Goal: Contribute content

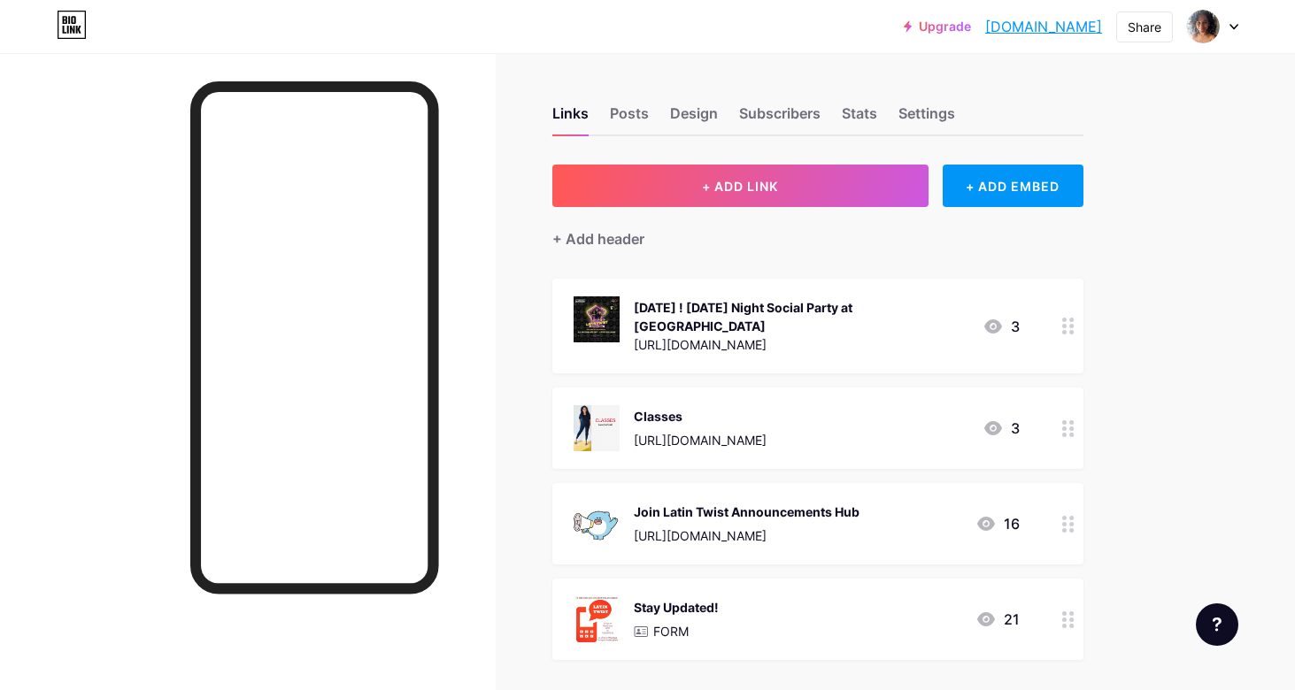
click at [1010, 328] on div "3" at bounding box center [1000, 326] width 37 height 21
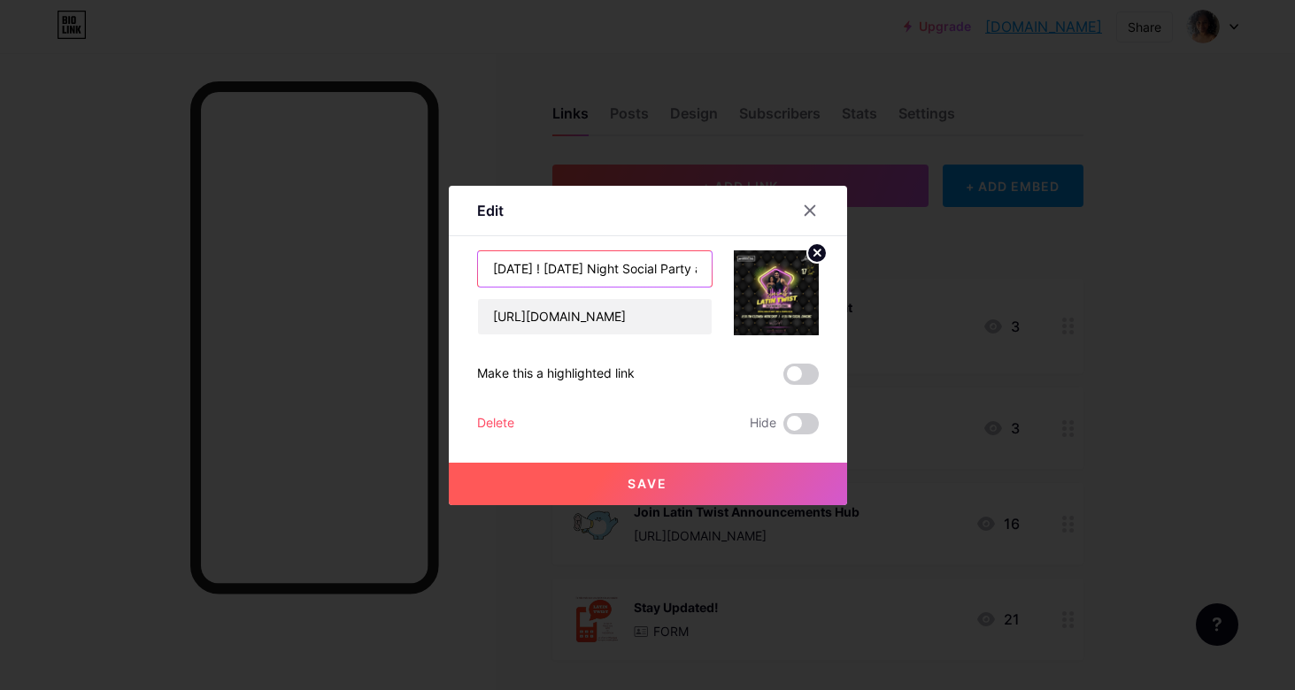
scroll to position [0, 152]
drag, startPoint x: 489, startPoint y: 266, endPoint x: 773, endPoint y: 273, distance: 284.1
click at [773, 273] on div "[DATE] ! [DATE] Night Social Party at [GEOGRAPHIC_DATA] [URL][DOMAIN_NAME]" at bounding box center [648, 292] width 342 height 85
click at [819, 257] on circle at bounding box center [816, 252] width 19 height 19
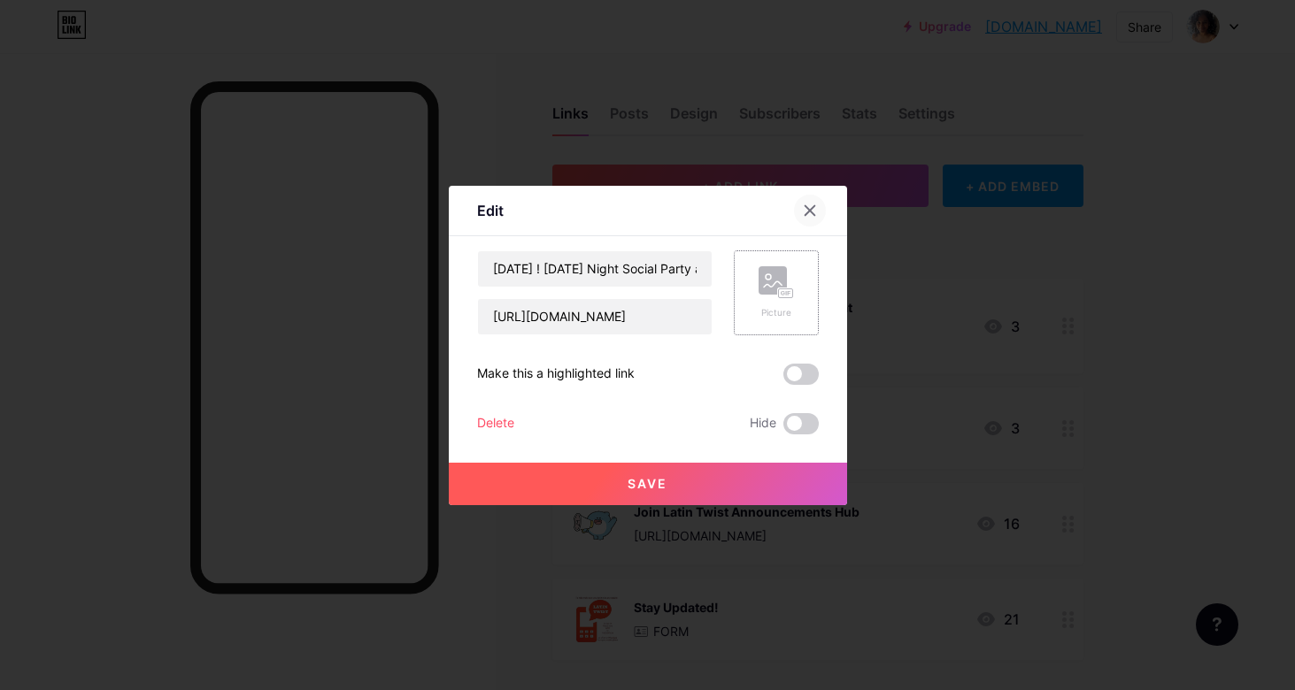
click at [812, 217] on icon at bounding box center [810, 211] width 14 height 14
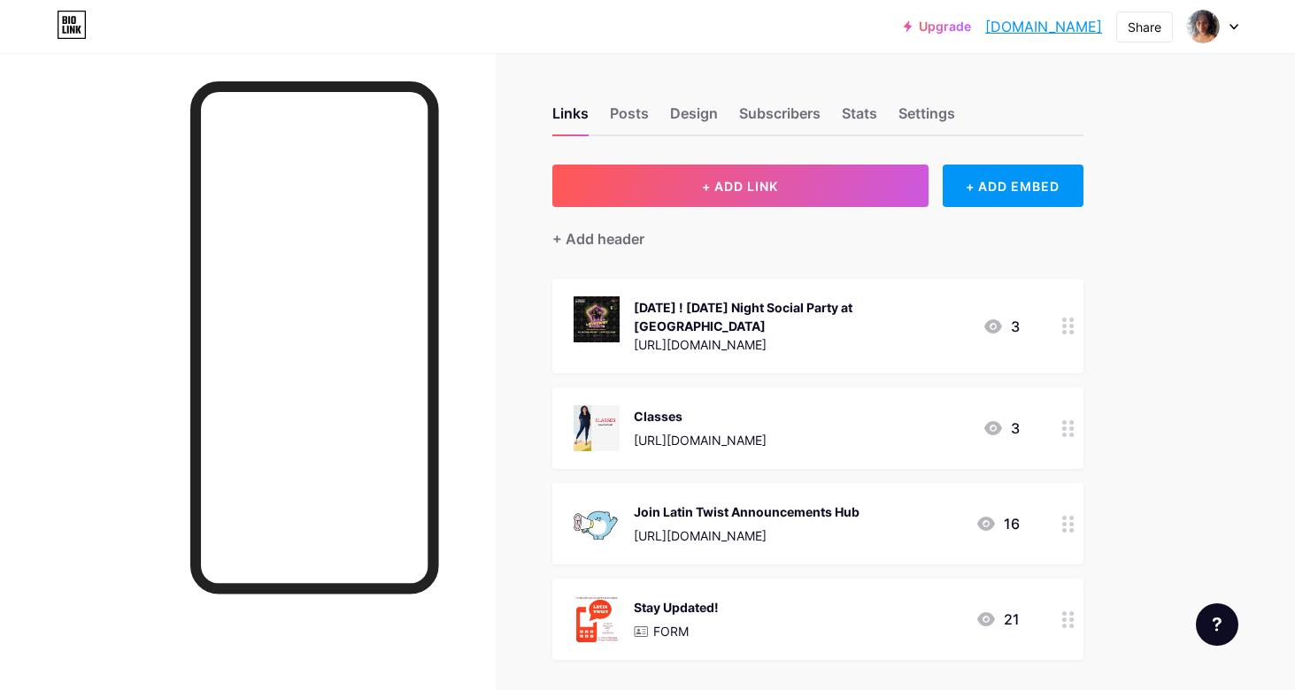
click at [1063, 335] on div at bounding box center [1068, 326] width 30 height 95
click at [501, 421] on div "Delete" at bounding box center [495, 423] width 37 height 21
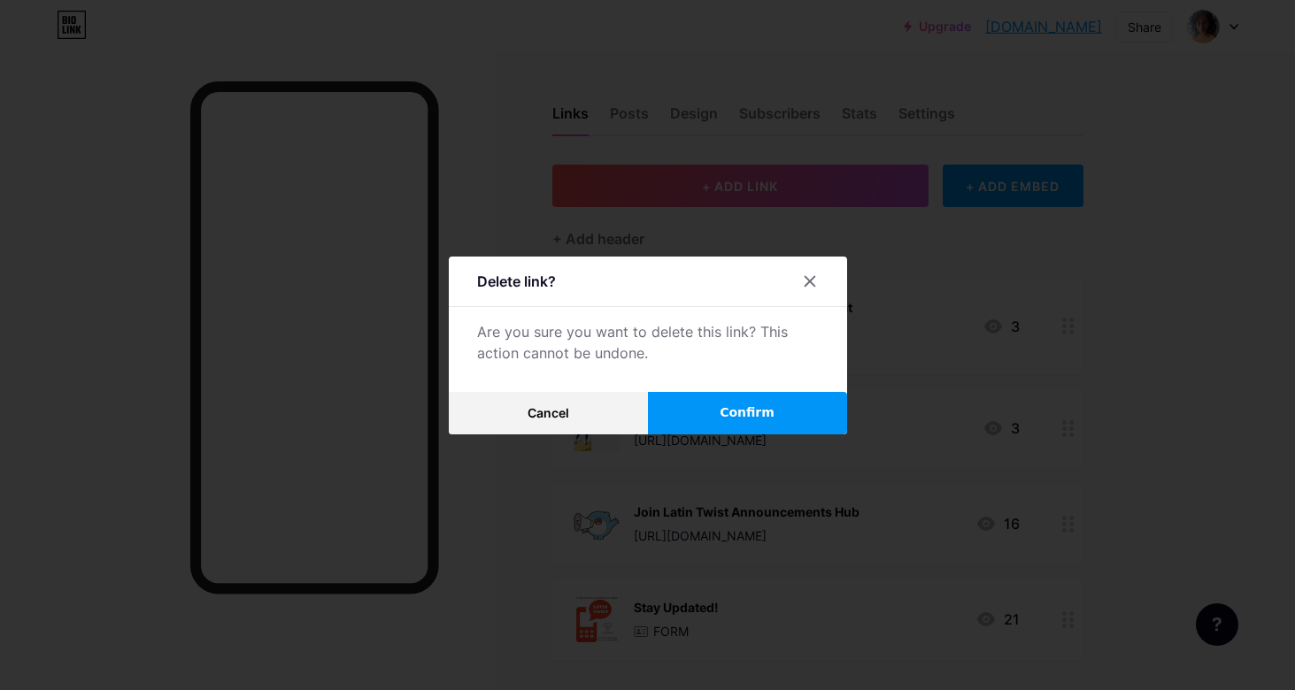
click at [770, 434] on div at bounding box center [647, 345] width 1295 height 690
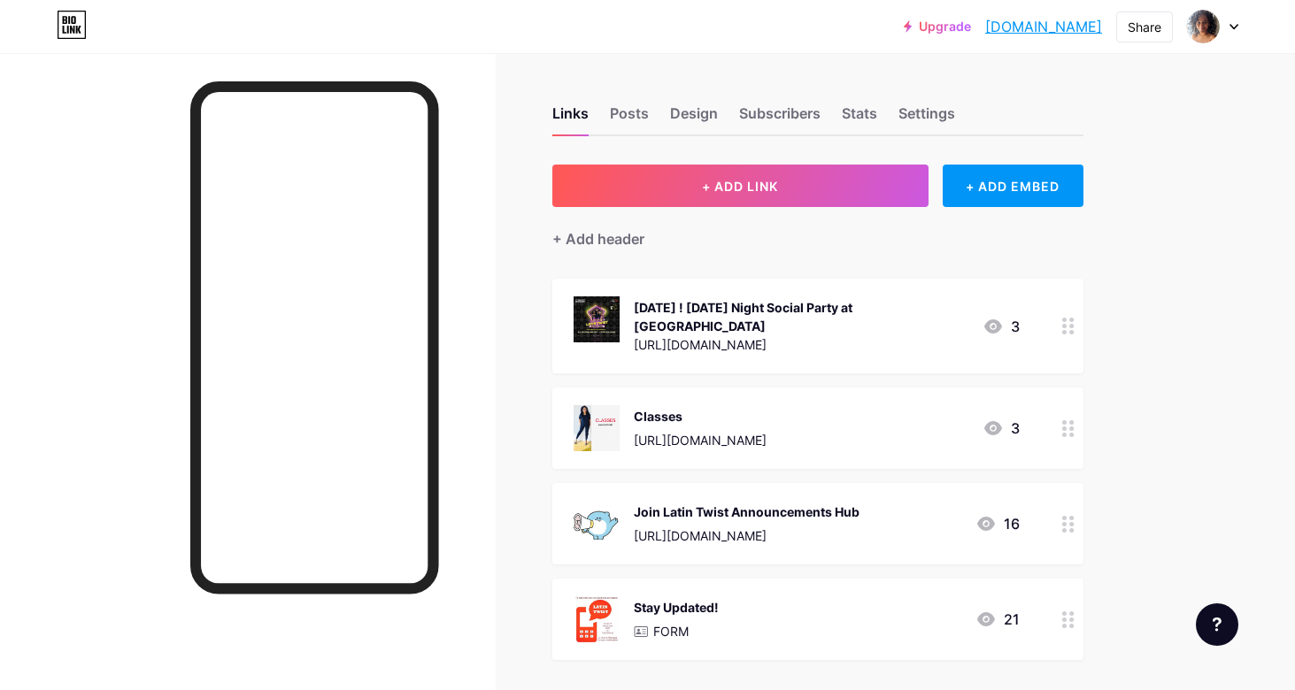
click at [1066, 323] on icon at bounding box center [1068, 326] width 12 height 17
click at [516, 427] on div "Delete Hide" at bounding box center [648, 423] width 342 height 21
click at [501, 424] on div "Delete" at bounding box center [495, 423] width 37 height 21
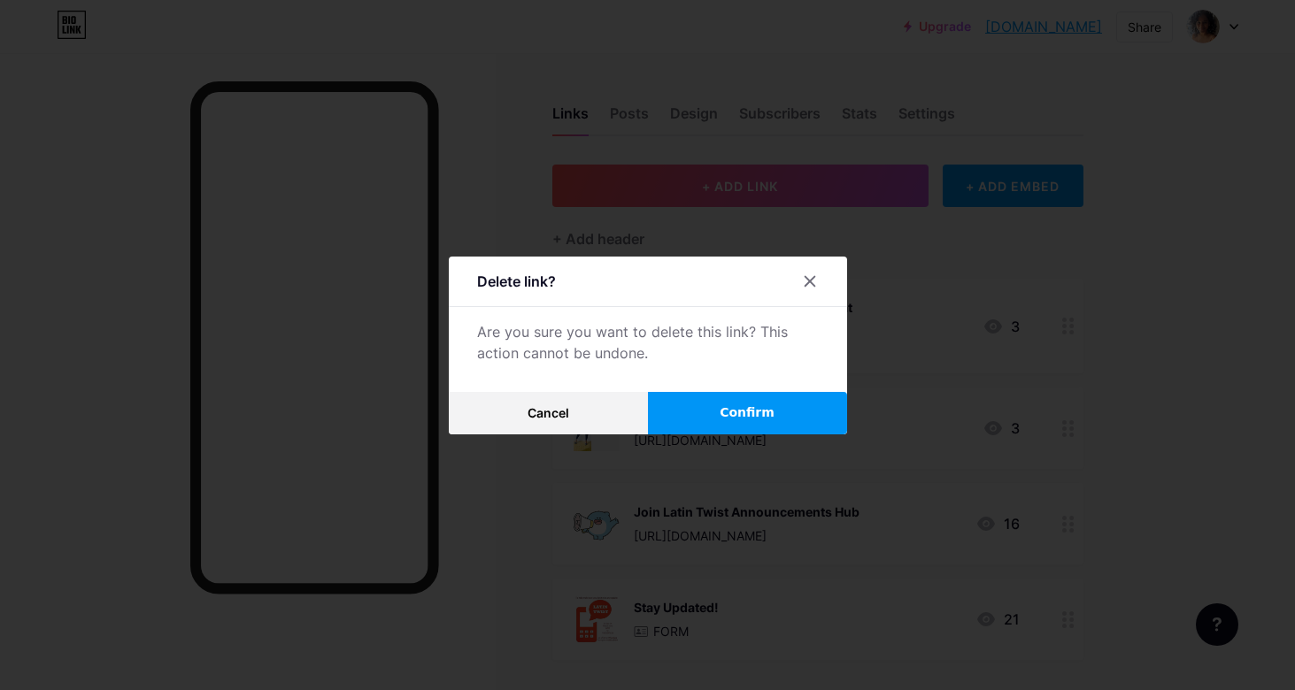
click at [759, 404] on span "Confirm" at bounding box center [746, 413] width 55 height 19
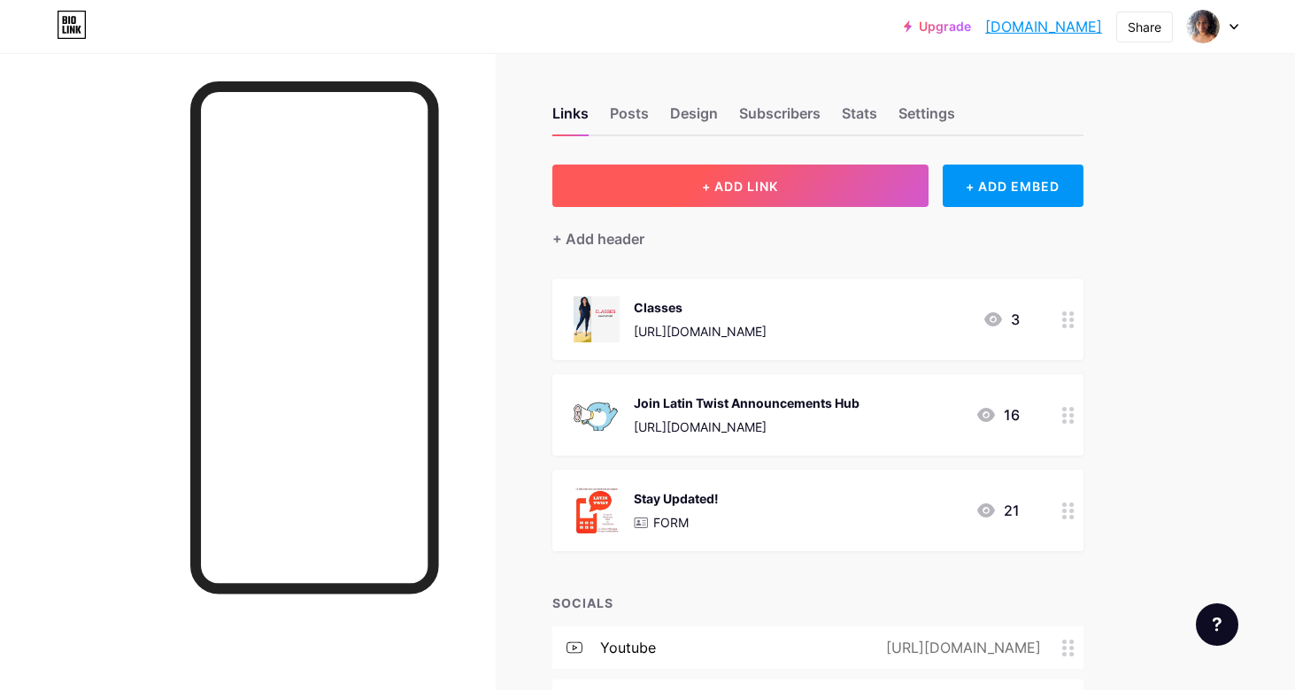
click at [750, 190] on span "+ ADD LINK" at bounding box center [740, 186] width 76 height 15
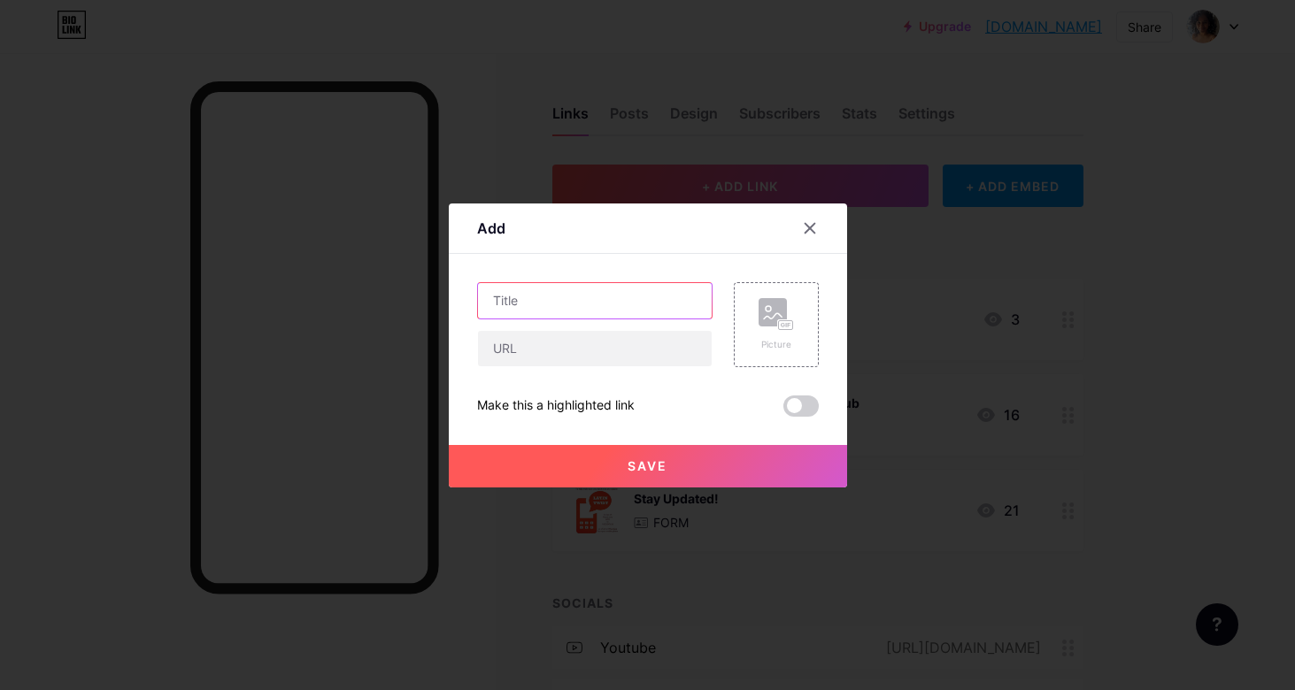
click at [595, 313] on input "text" at bounding box center [595, 300] width 234 height 35
paste input "[DATE] ! [DATE] Night Social Party at [GEOGRAPHIC_DATA]"
type input "[DATE] ! [DATE] Night Social Party at [GEOGRAPHIC_DATA]"
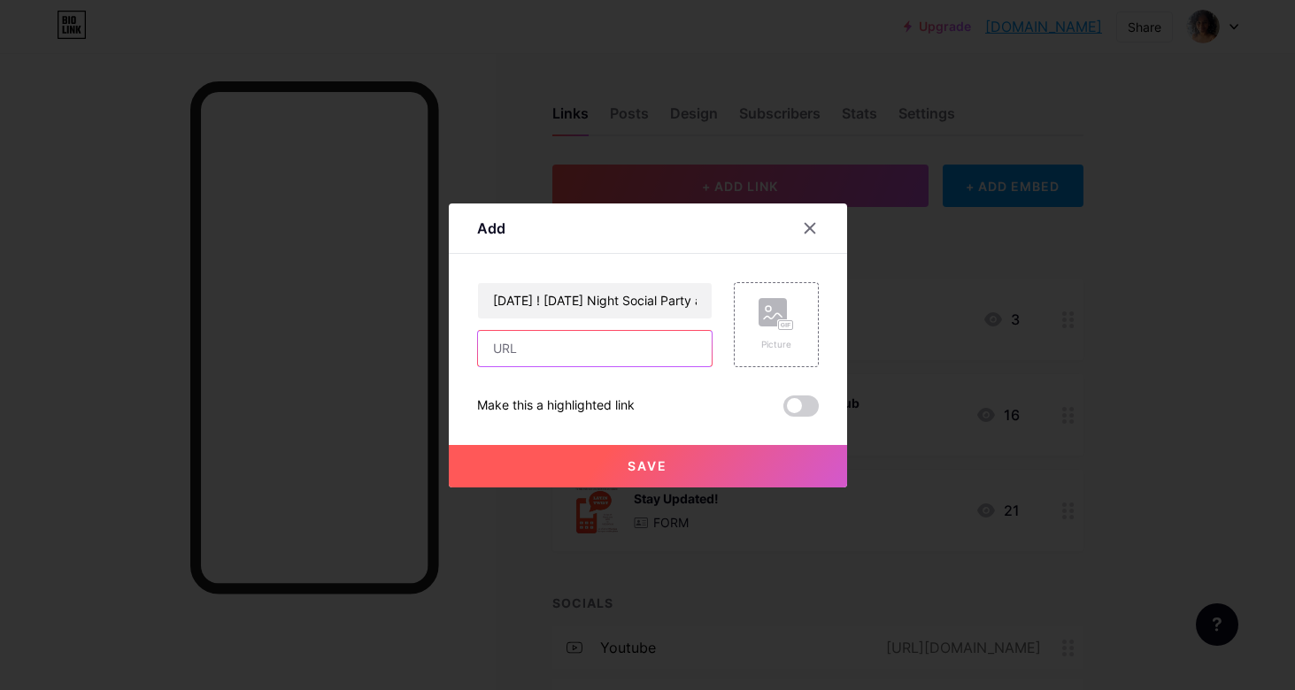
click at [578, 353] on input "text" at bounding box center [595, 348] width 234 height 35
type input "[URL][DOMAIN_NAME]"
click at [788, 353] on div "Picture" at bounding box center [776, 324] width 85 height 85
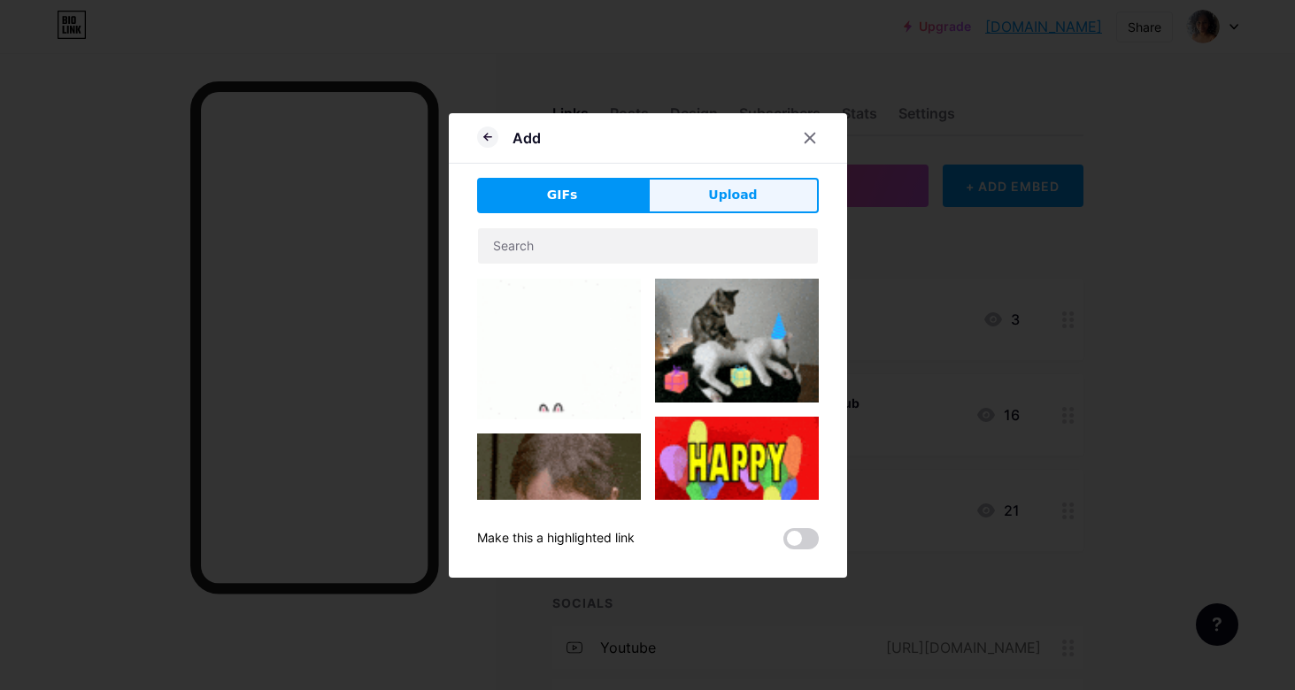
click at [730, 192] on span "Upload" at bounding box center [732, 195] width 49 height 19
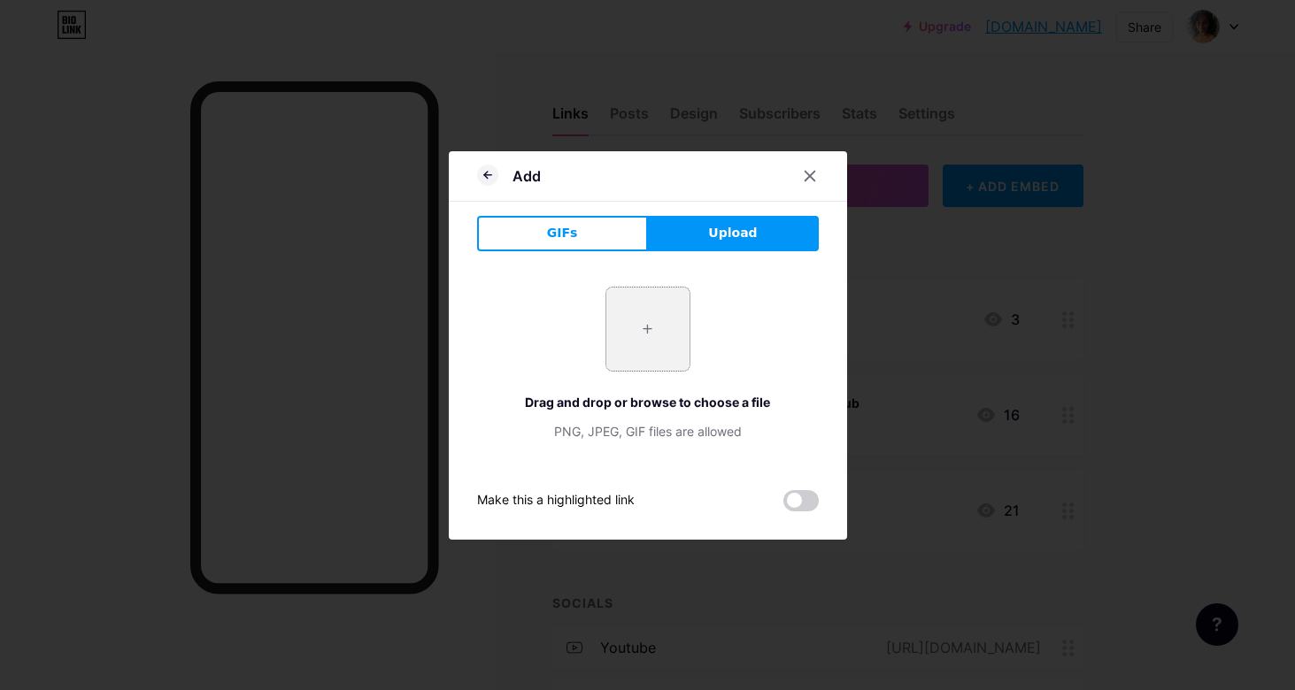
click at [657, 312] on input "file" at bounding box center [647, 329] width 83 height 83
type input "C:\fakepath\WED 17 POST.jpg"
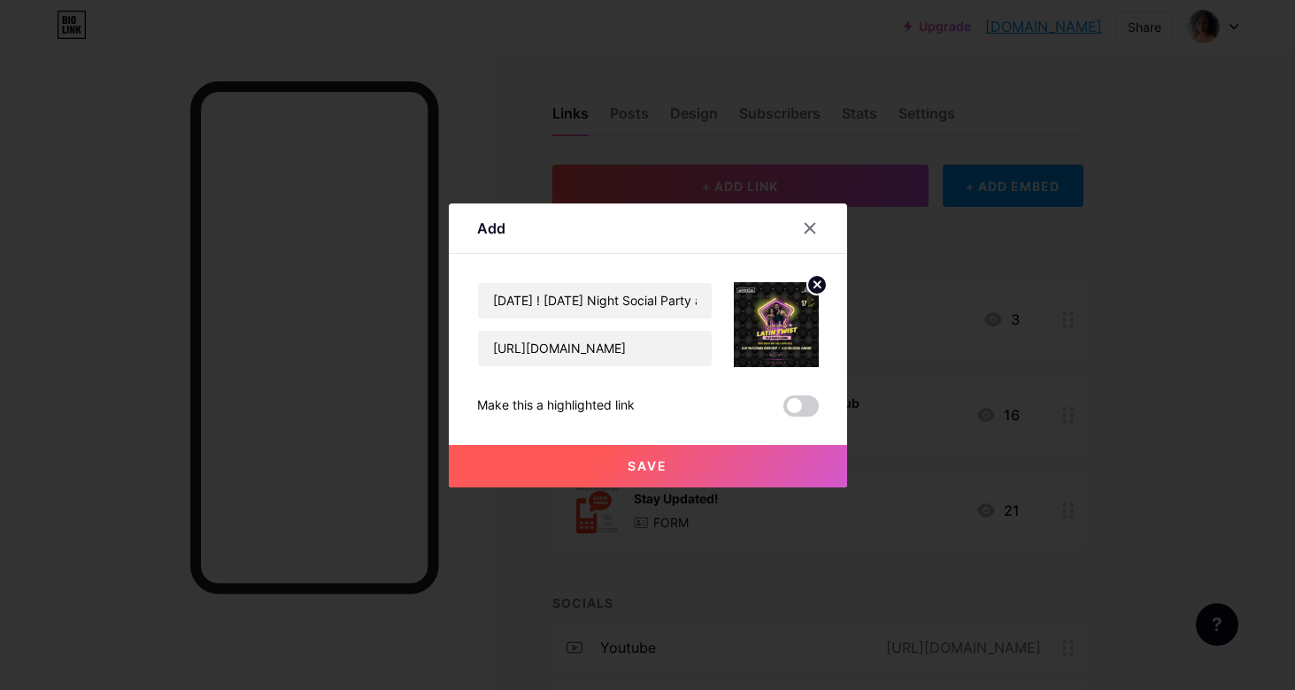
click at [663, 465] on span "Save" at bounding box center [647, 465] width 40 height 15
